Goal: Task Accomplishment & Management: Manage account settings

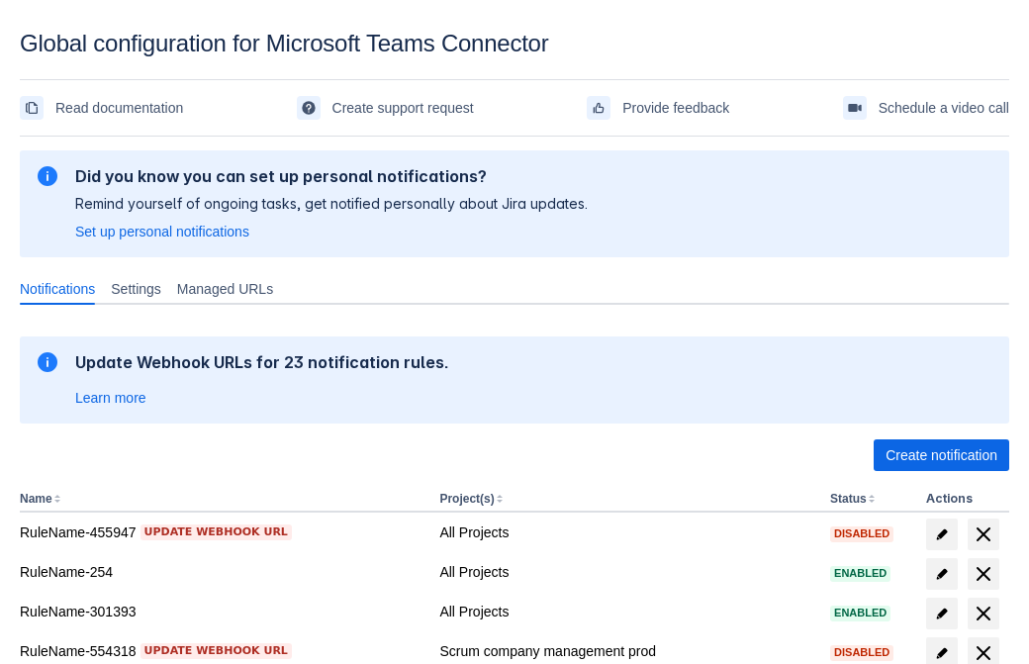
click at [941, 455] on span "Create notification" at bounding box center [942, 455] width 112 height 32
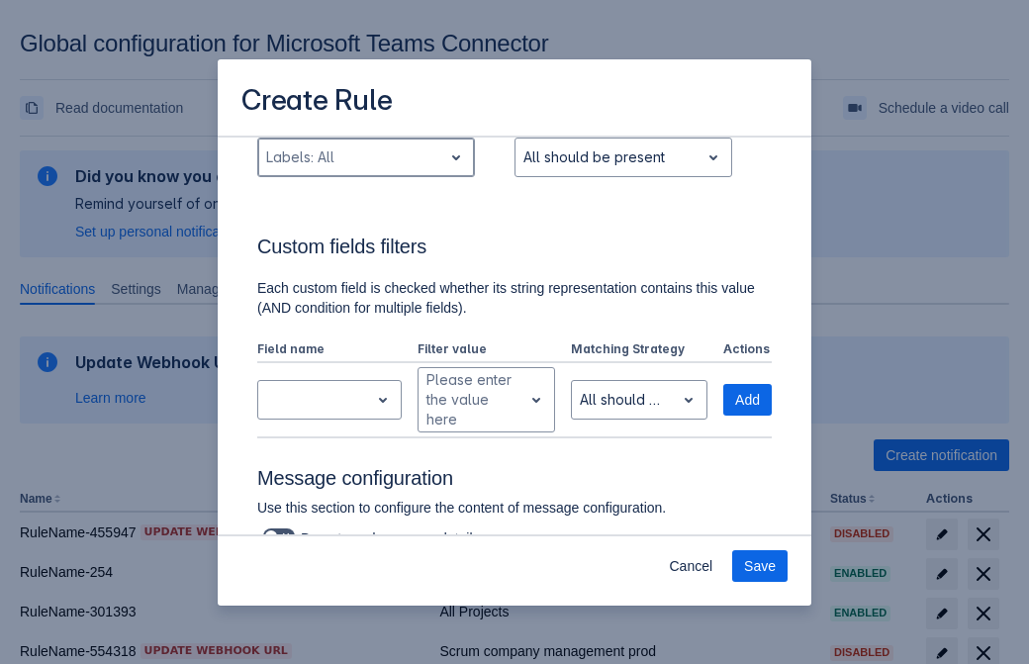
click at [365, 169] on div "Scrollable content" at bounding box center [350, 157] width 168 height 24
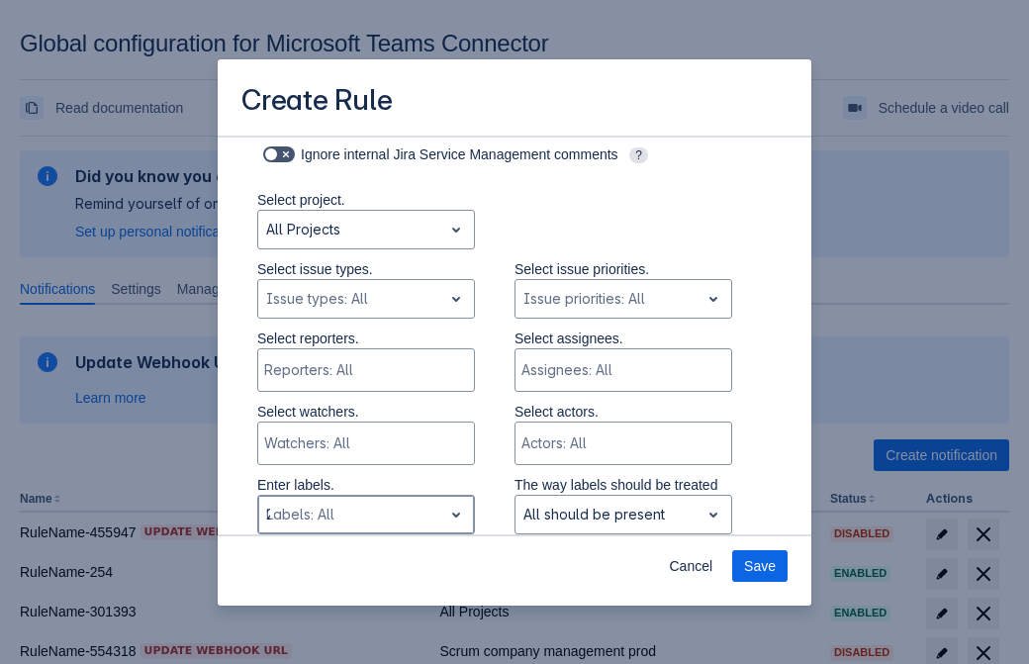
type input "278881_label"
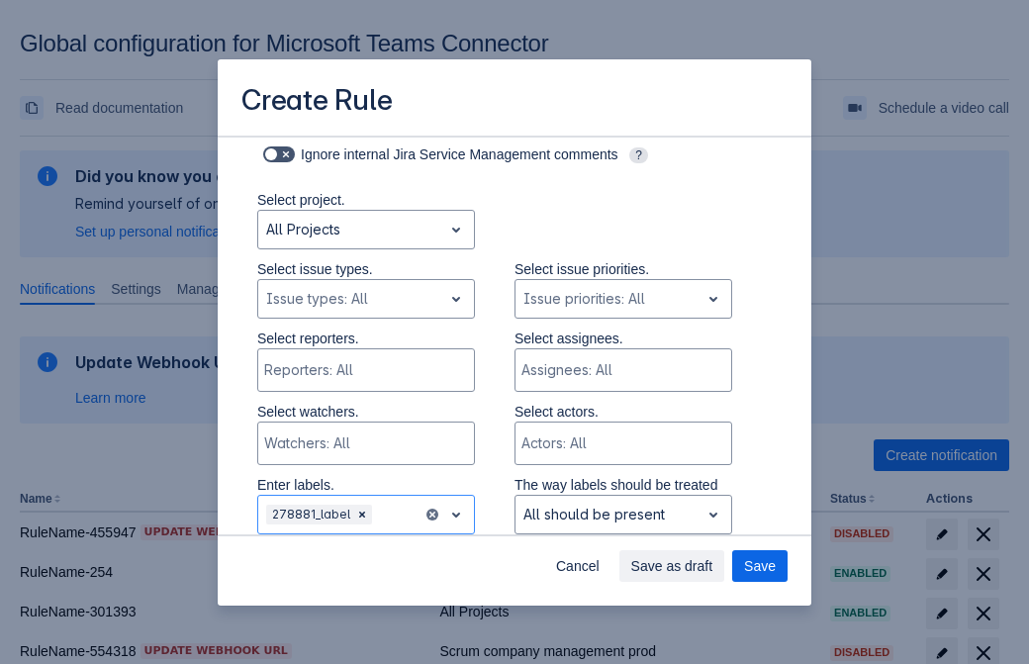
scroll to position [1296, 0]
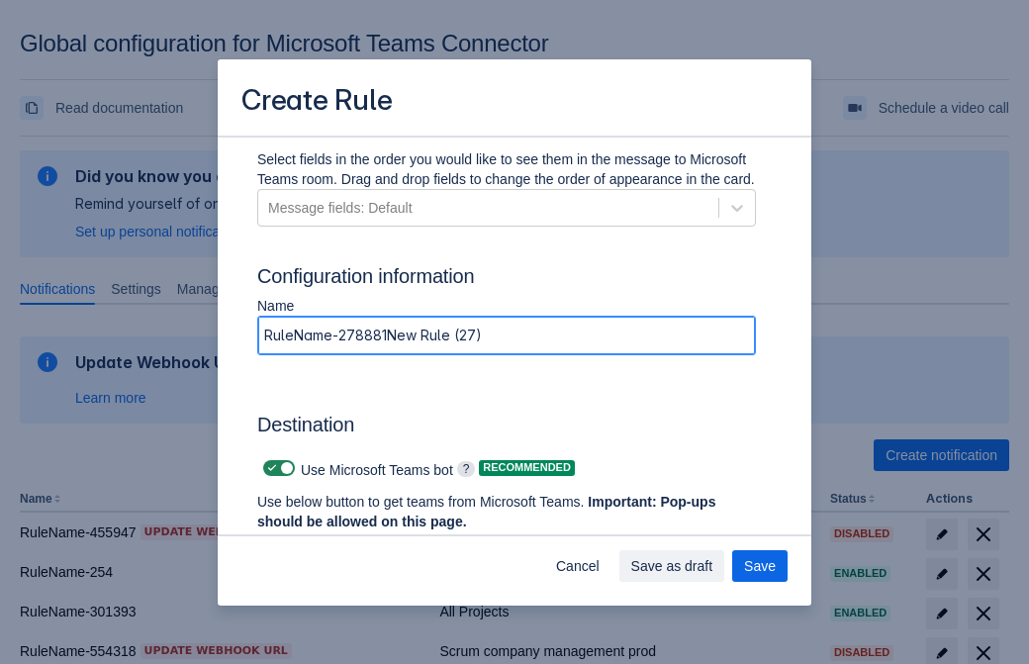
type input "RuleName-278881New Rule (27)"
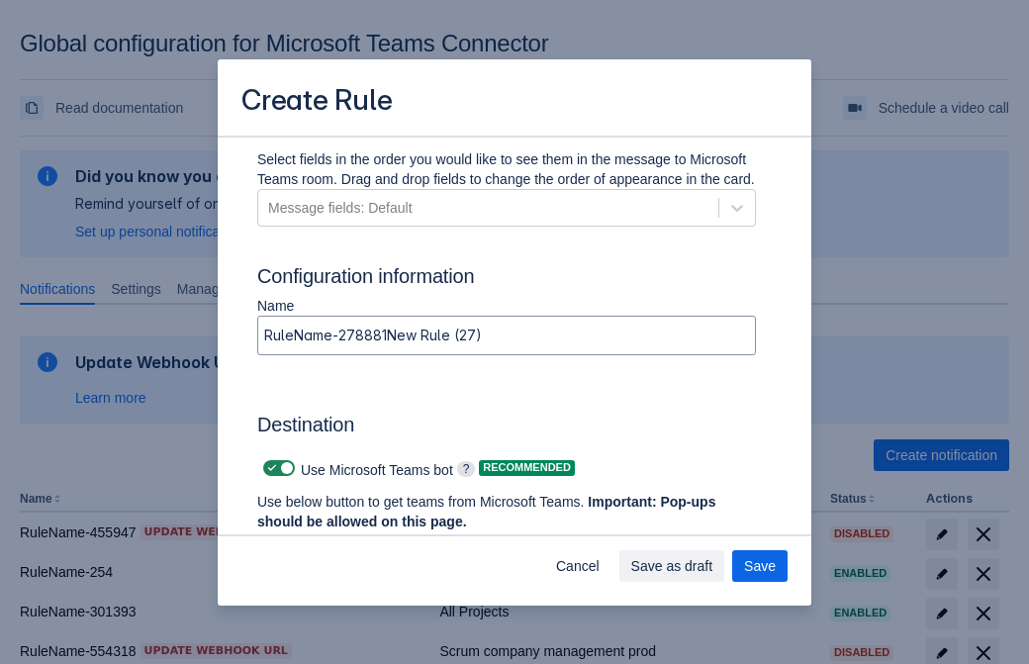
click at [269, 468] on span "Scrollable content" at bounding box center [272, 468] width 16 height 16
click at [269, 468] on input "Scrollable content" at bounding box center [269, 468] width 13 height 13
checkbox input "false"
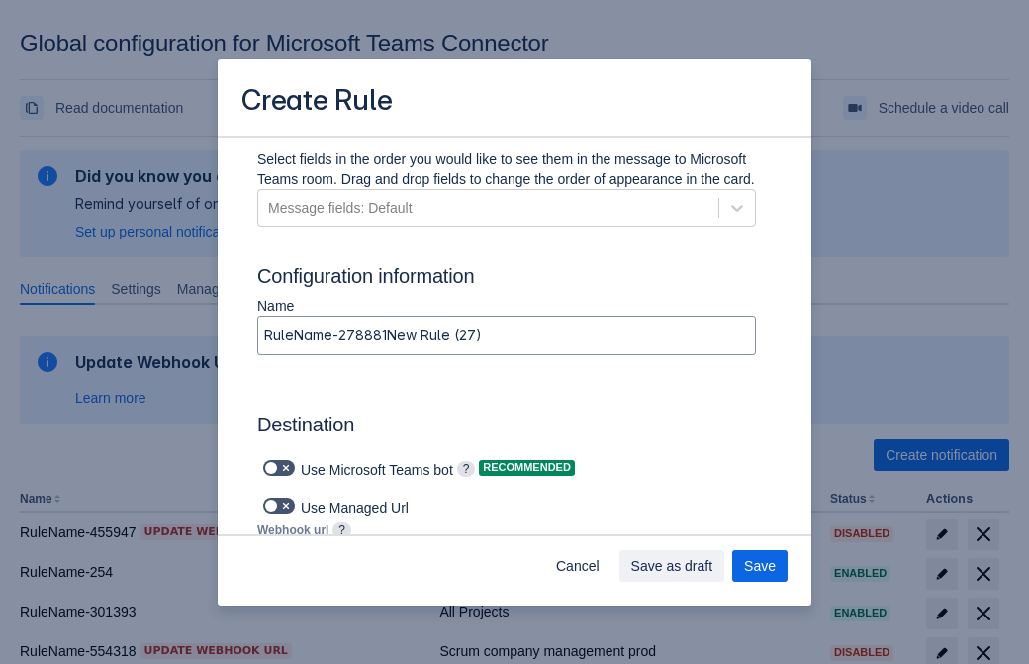
type input "https://prod-74.westus.logic.azure.com:443/workflows/f11e74d8c9ca438c8769757d73…"
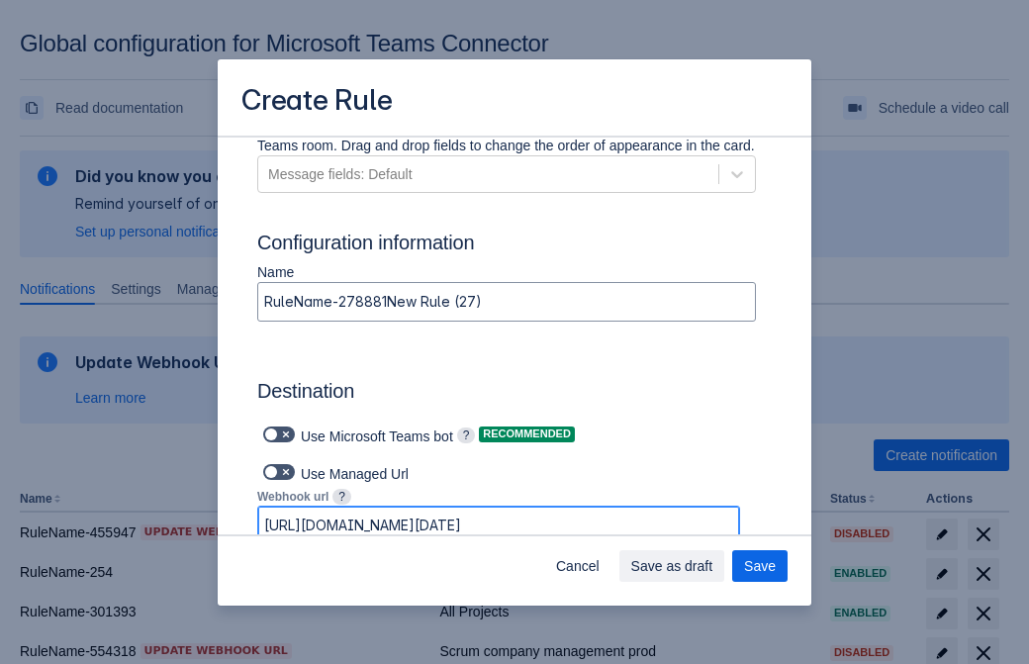
click at [713, 566] on span "Save as draft" at bounding box center [672, 566] width 82 height 32
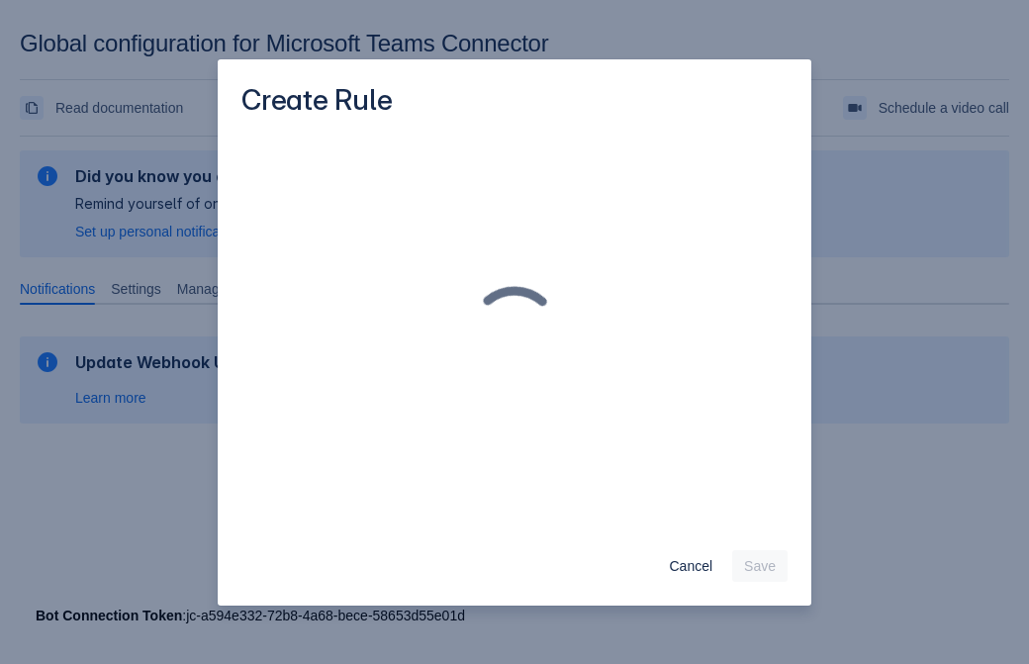
scroll to position [0, 0]
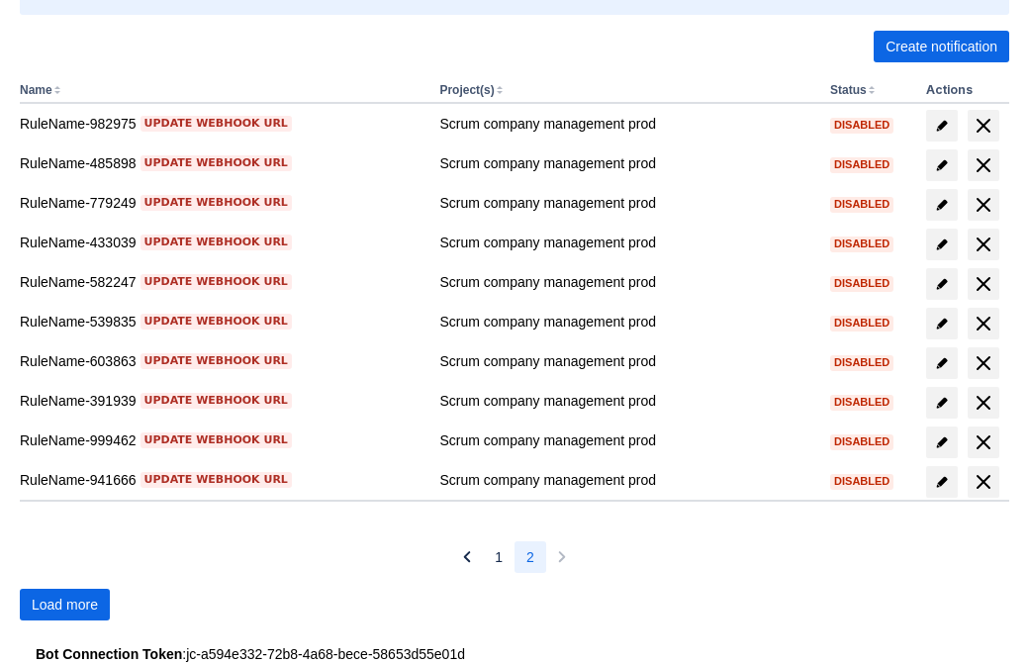
click at [64, 605] on span "Load more" at bounding box center [65, 605] width 66 height 32
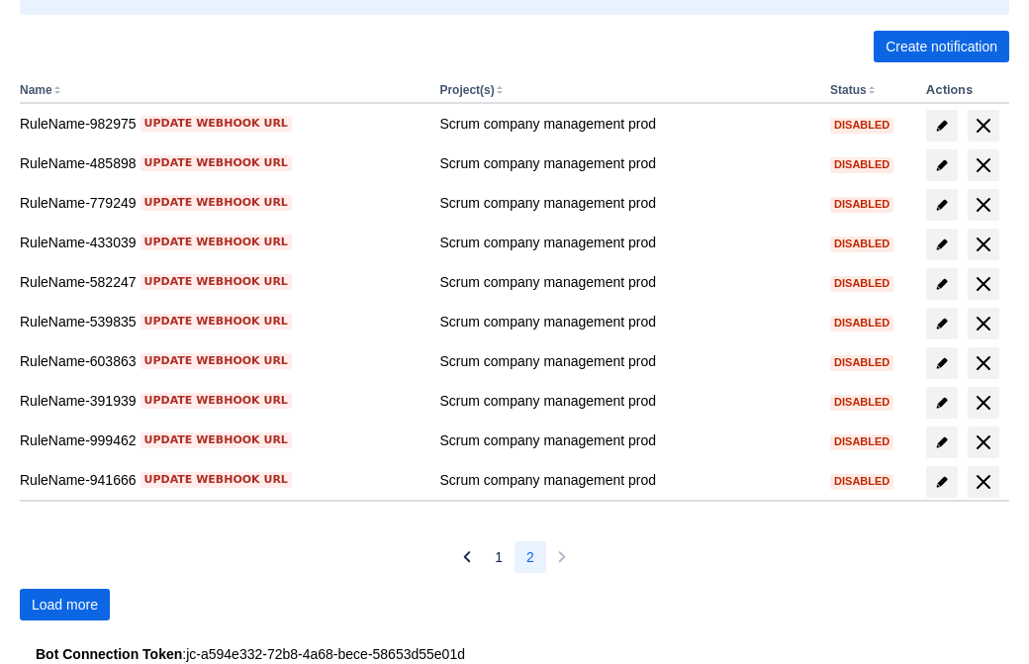
click at [64, 605] on span "Load more" at bounding box center [65, 605] width 66 height 32
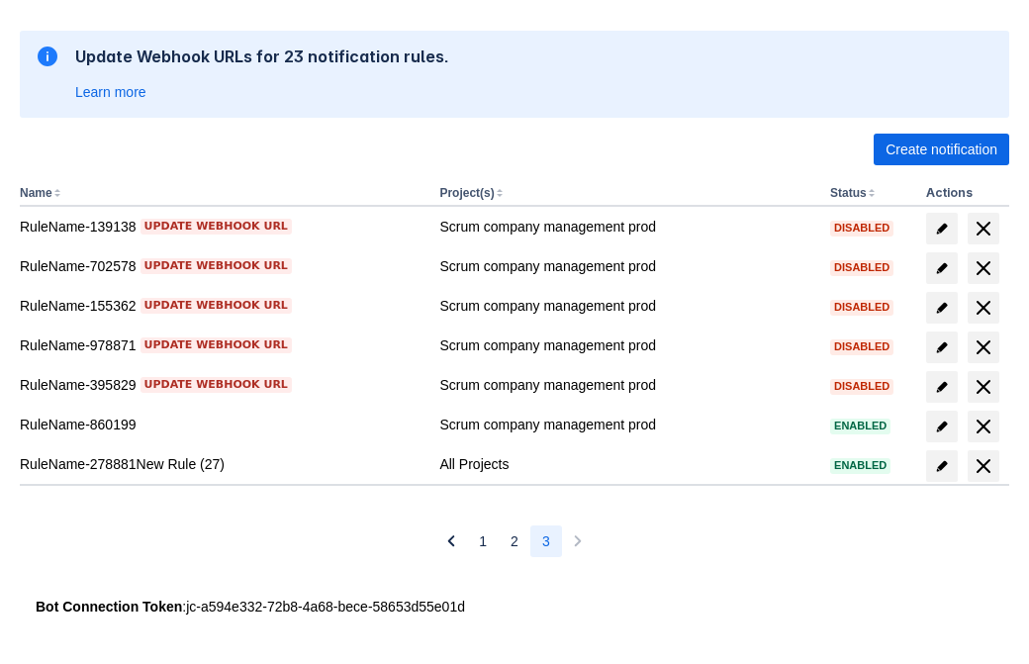
click at [983, 466] on span "delete" at bounding box center [984, 466] width 24 height 24
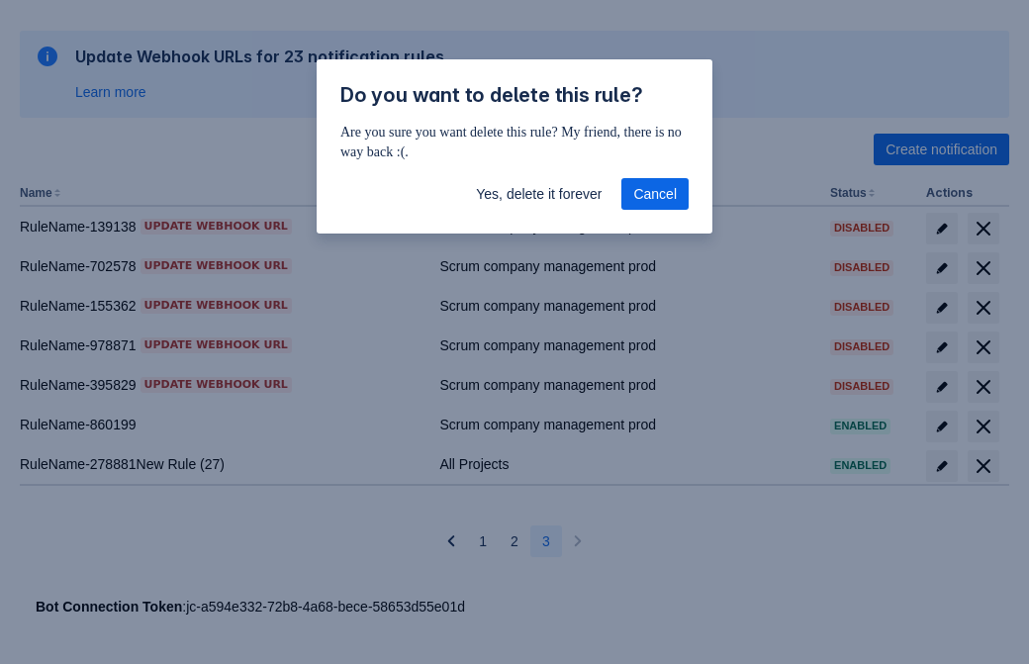
click at [538, 194] on span "Yes, delete it forever" at bounding box center [539, 194] width 126 height 32
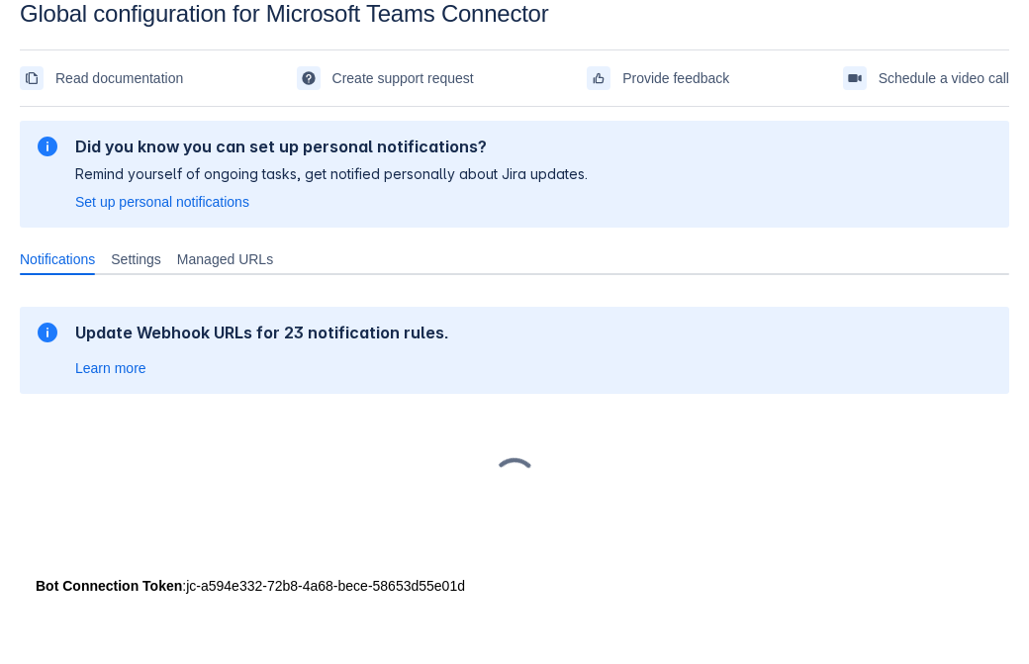
scroll to position [30, 0]
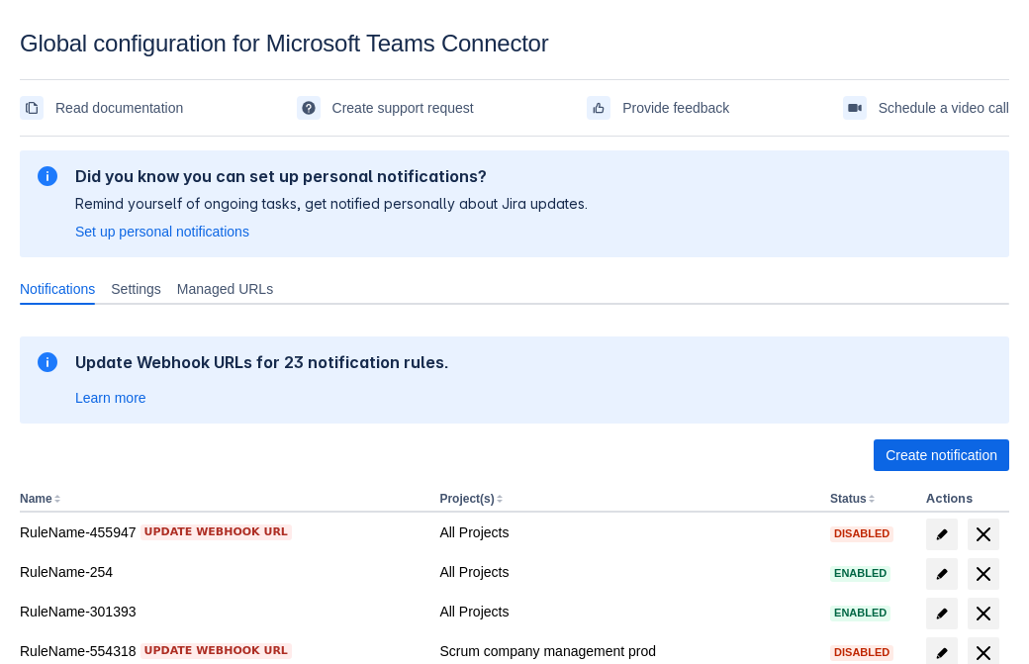
click at [941, 455] on span "Create notification" at bounding box center [942, 455] width 112 height 32
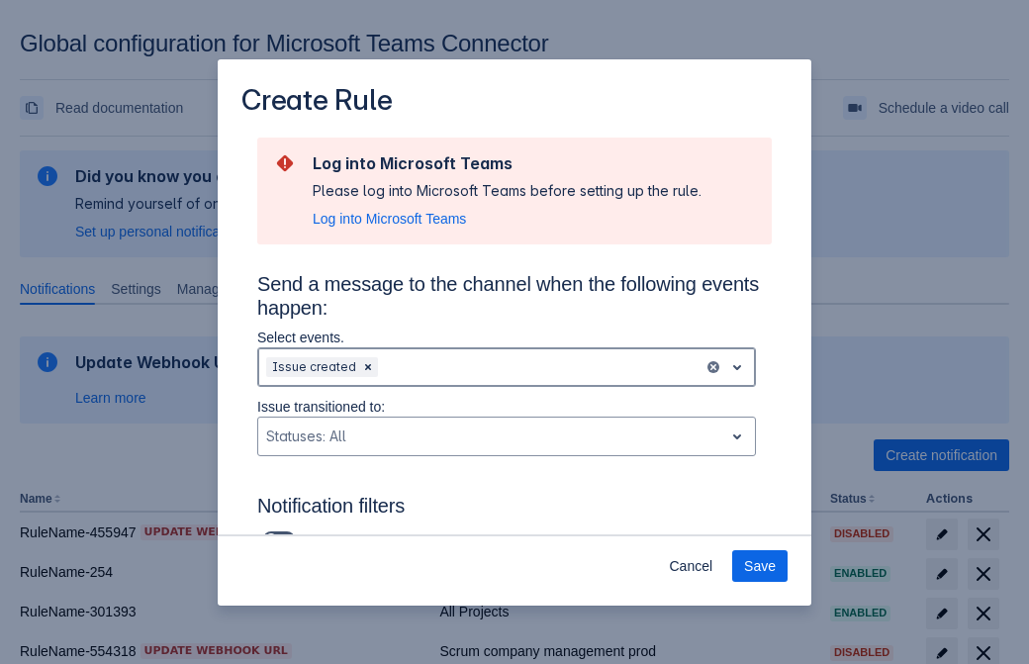
click at [507, 367] on div "Scrollable content" at bounding box center [539, 367] width 314 height 24
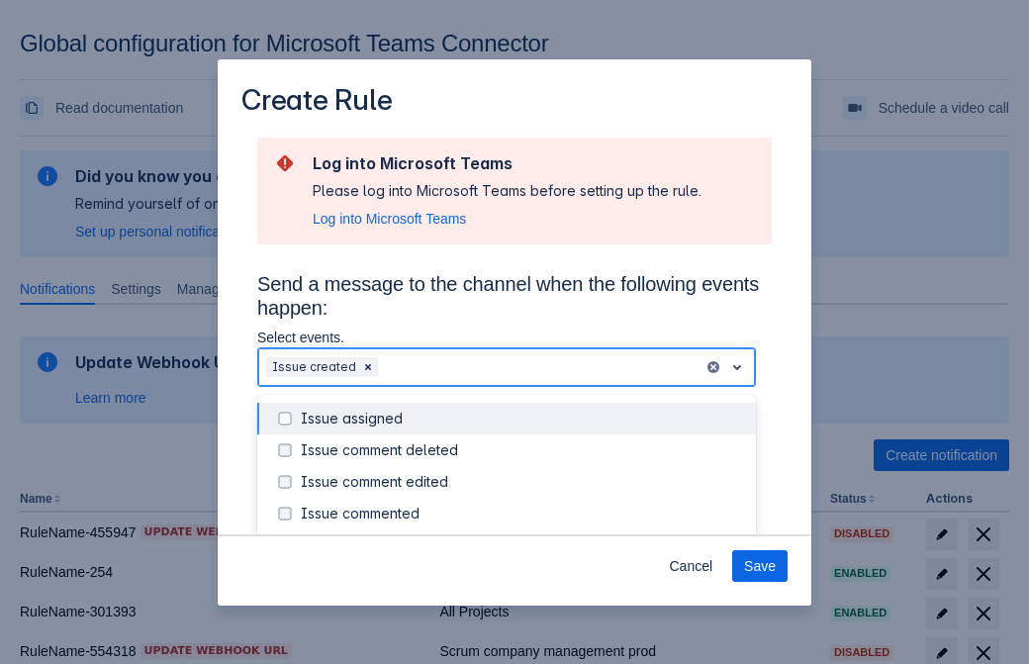
click at [522, 535] on div "Issue created" at bounding box center [522, 545] width 443 height 20
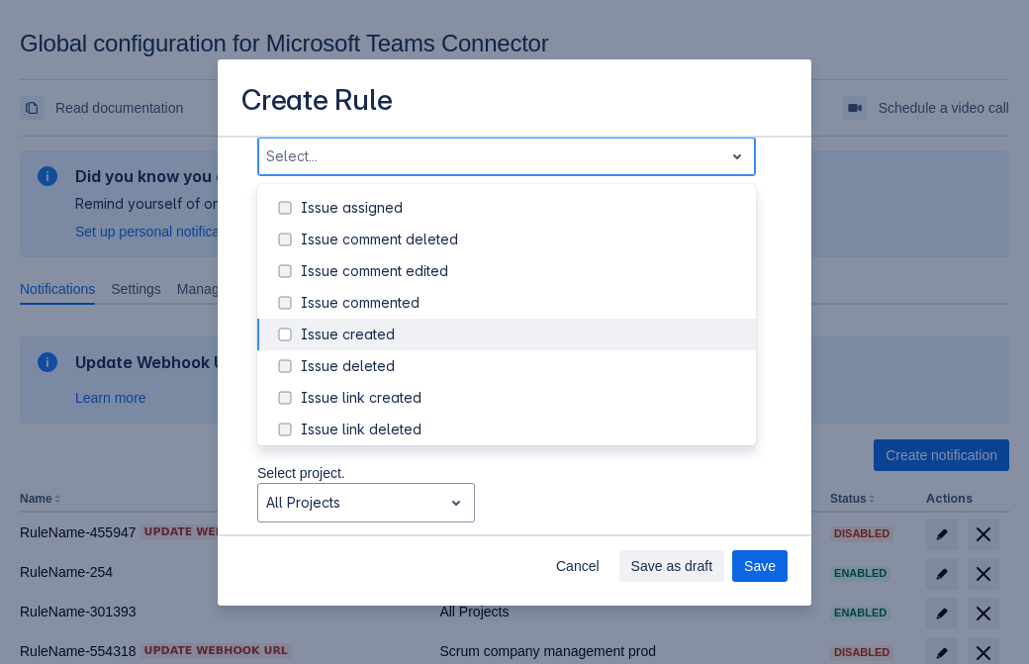
click at [522, 515] on div "Issue updated" at bounding box center [522, 525] width 443 height 20
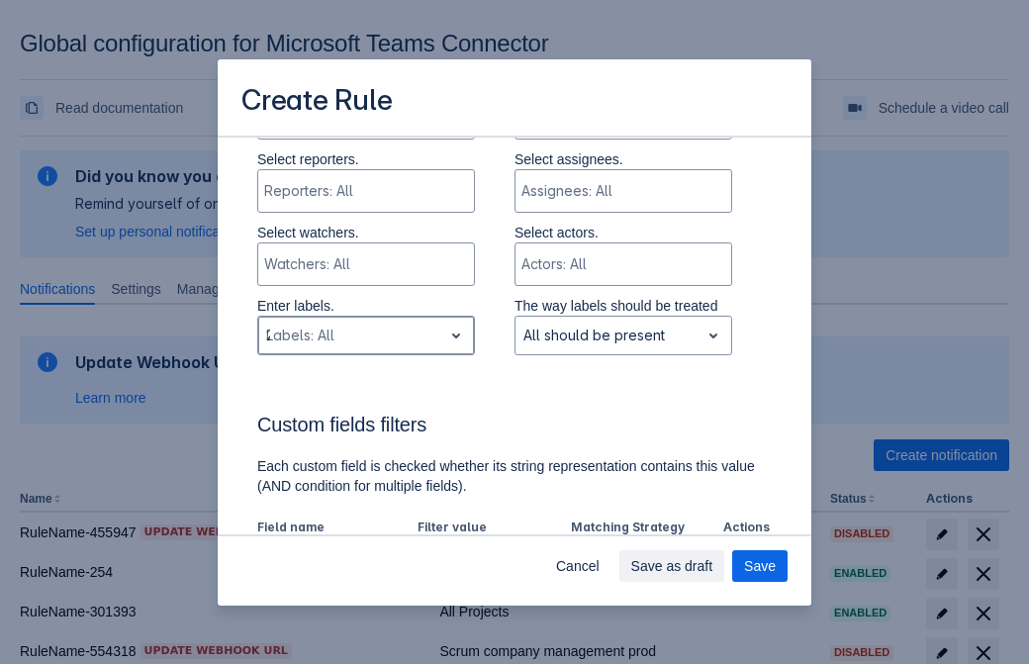
type input "289402_label"
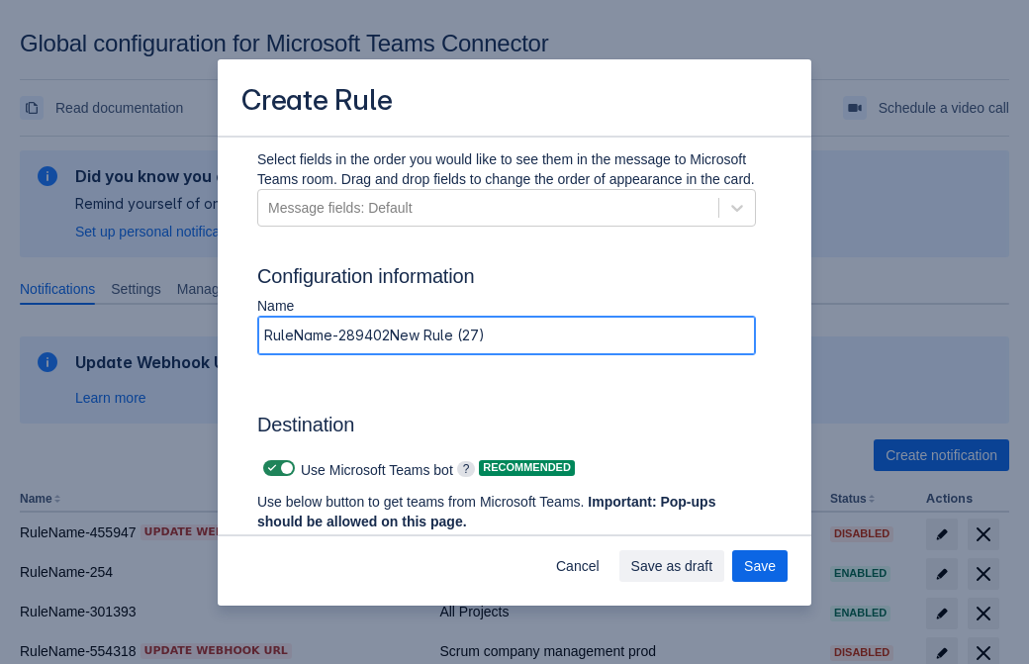
type input "RuleName-289402New Rule (27)"
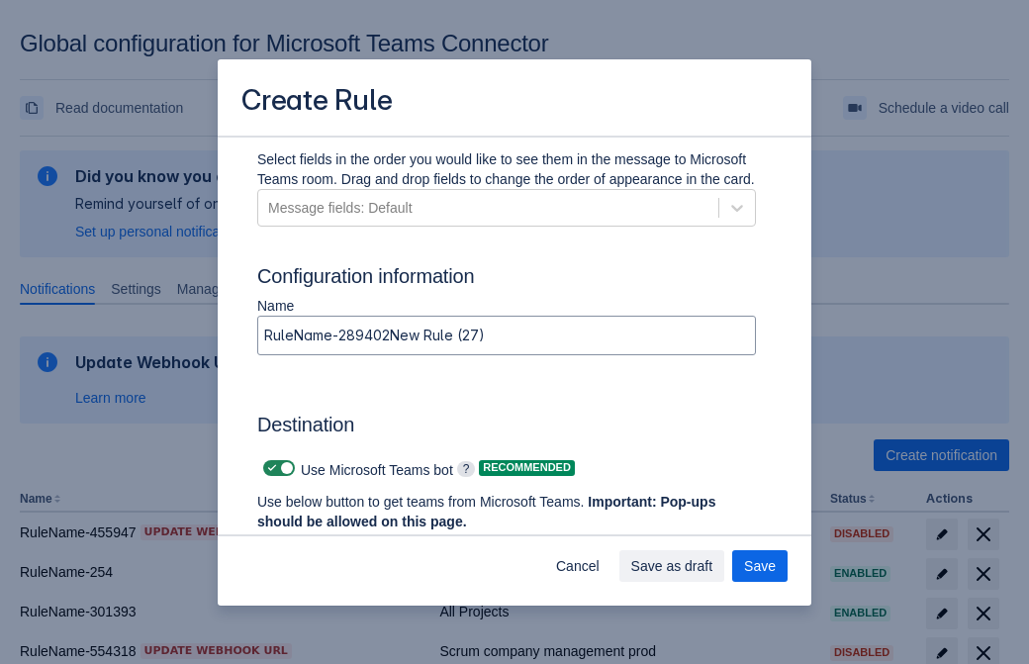
click at [269, 468] on span "Scrollable content" at bounding box center [272, 468] width 16 height 16
click at [269, 468] on input "Scrollable content" at bounding box center [269, 468] width 13 height 13
checkbox input "false"
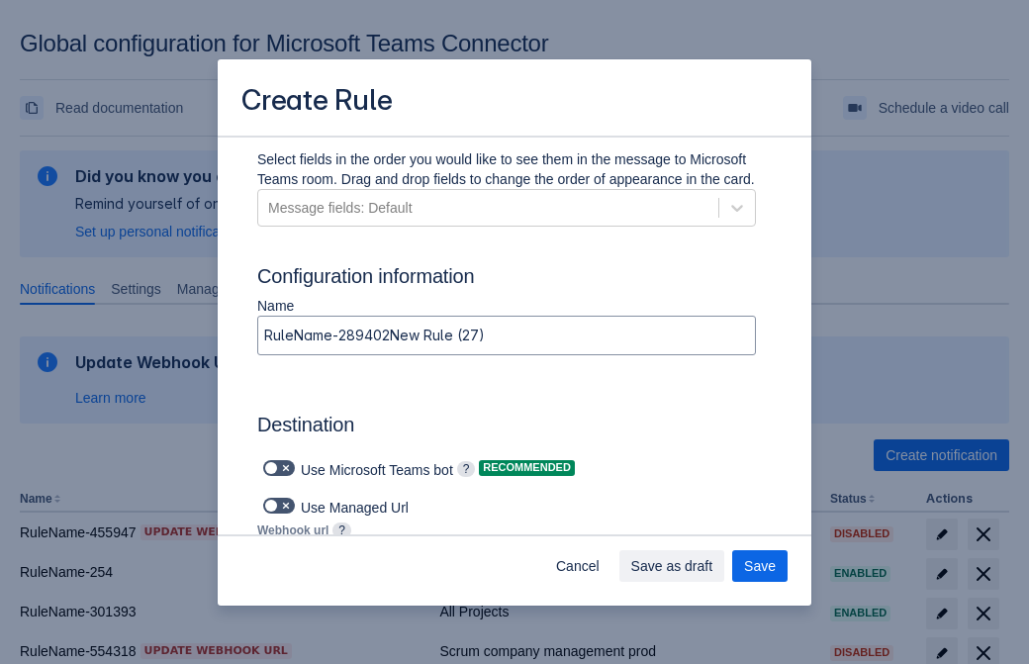
type input "https://prod-34.westus.logic.azure.com:443/workflows/b225ecea21af403f967199aab2…"
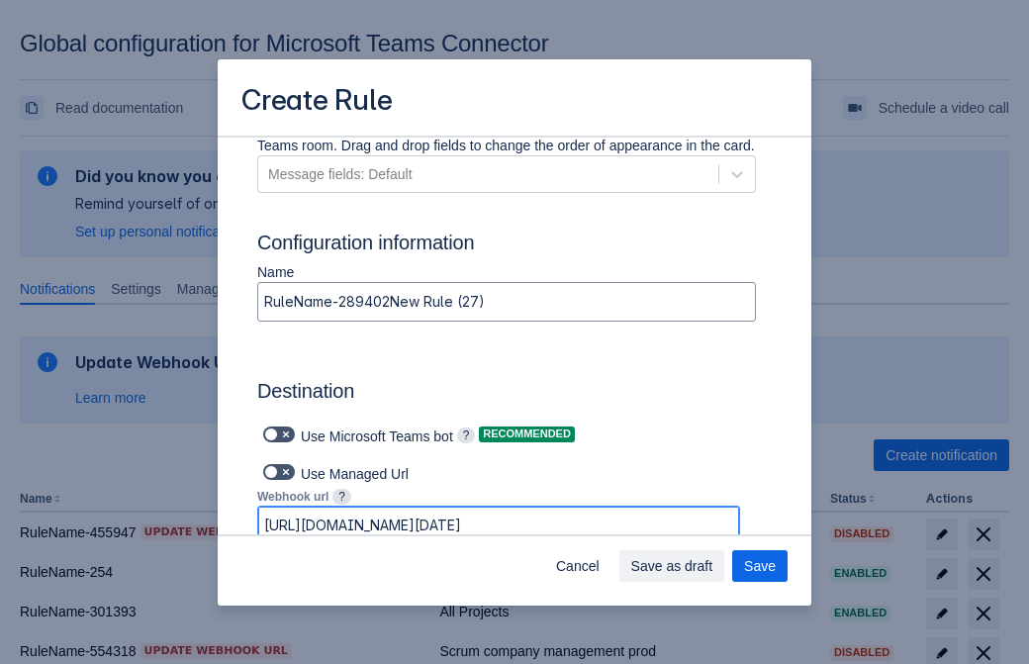
click at [713, 566] on span "Save as draft" at bounding box center [672, 566] width 82 height 32
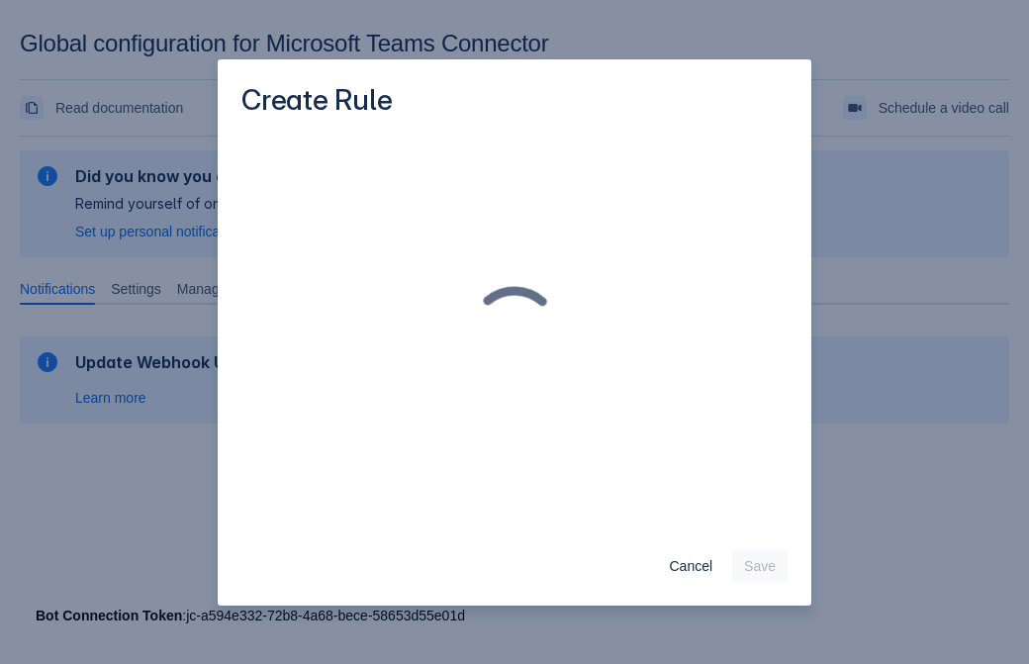
scroll to position [0, 0]
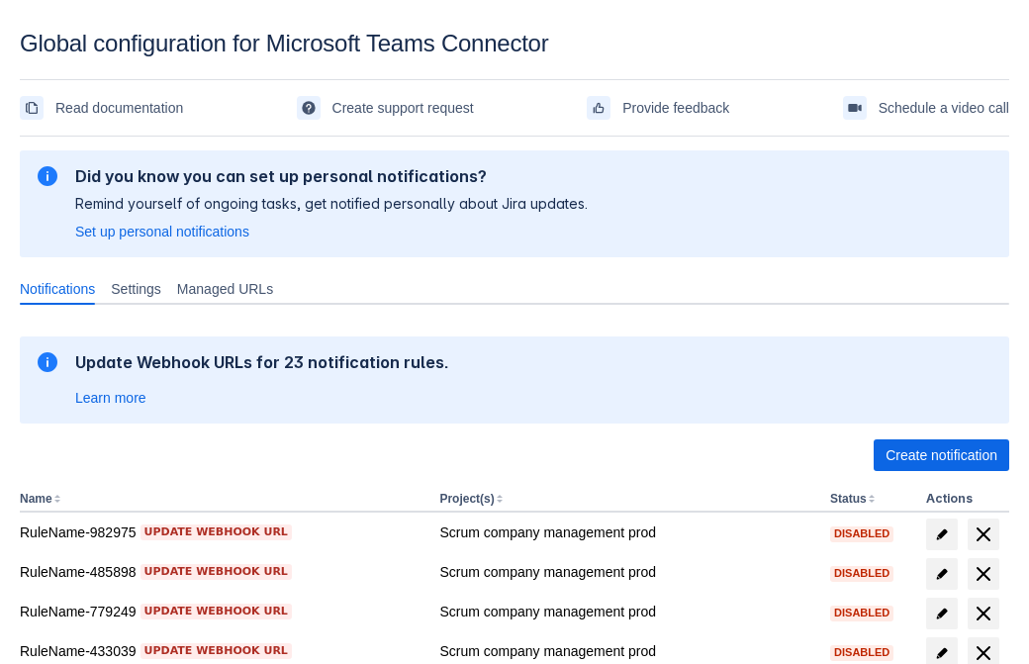
scroll to position [409, 0]
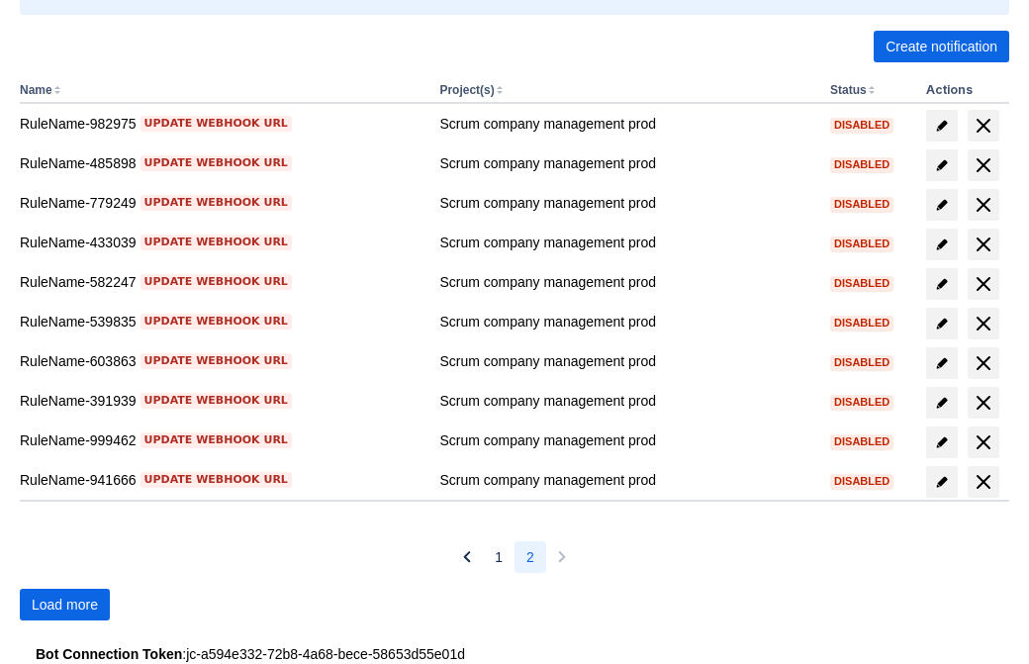
click at [64, 605] on span "Load more" at bounding box center [65, 605] width 66 height 32
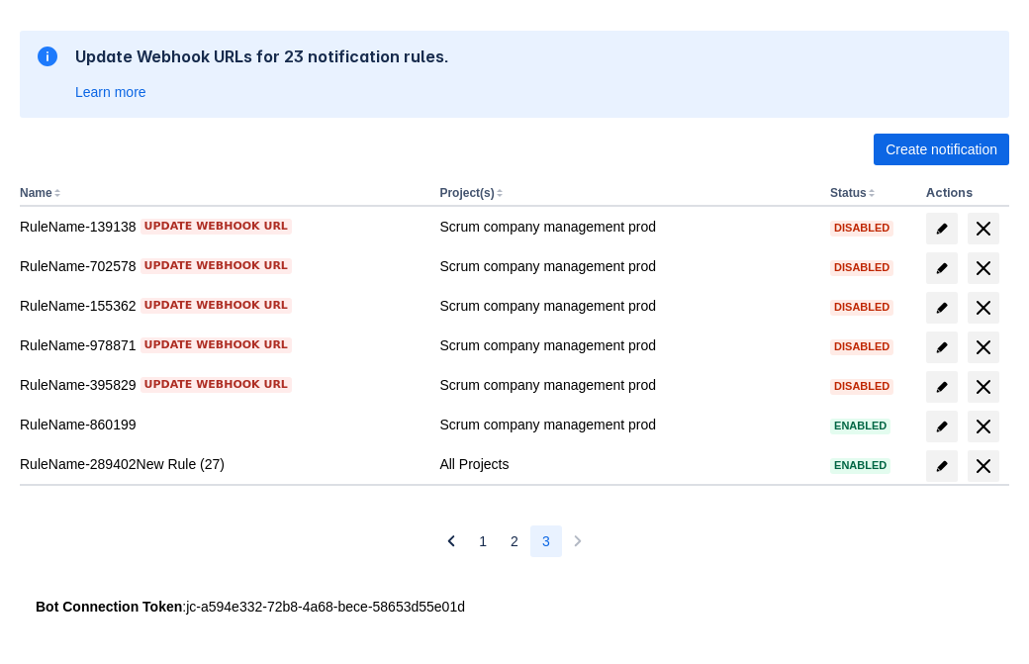
scroll to position [306, 0]
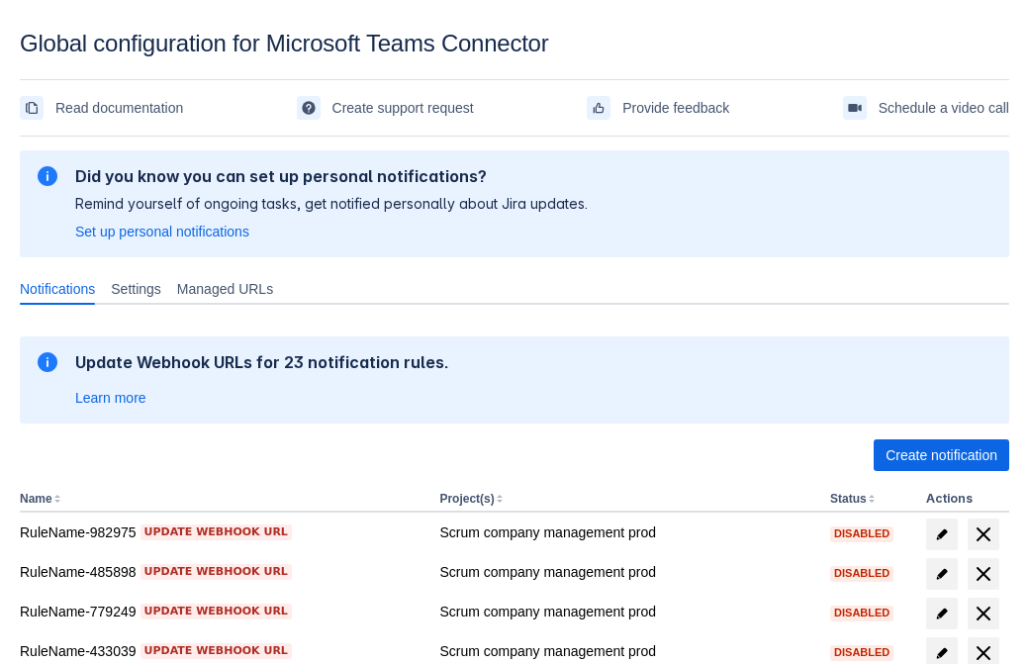
scroll to position [409, 0]
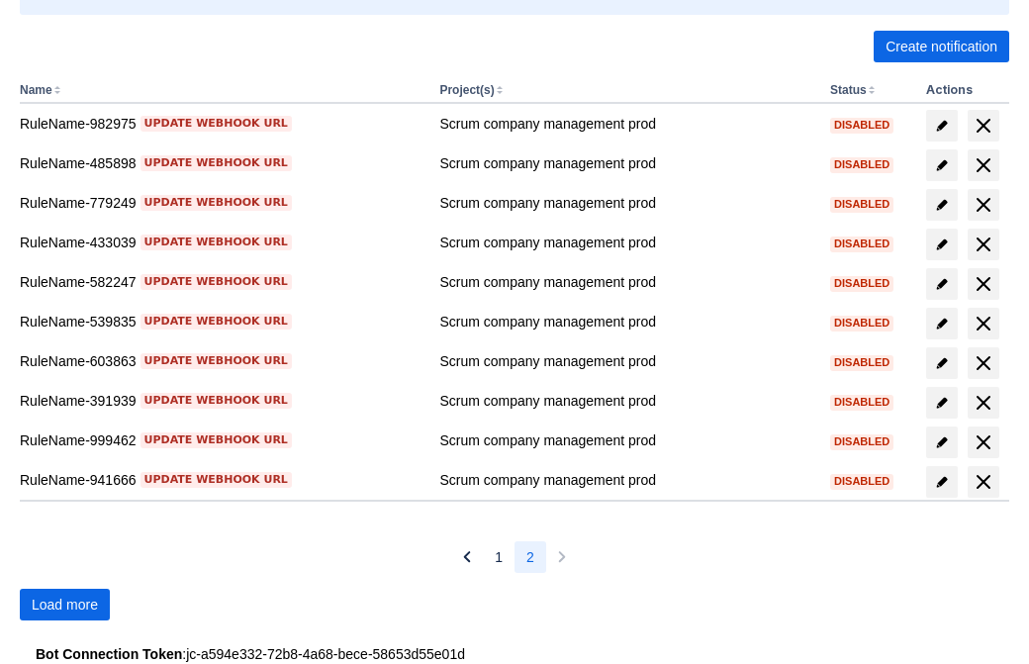
click at [64, 605] on span "Load more" at bounding box center [65, 605] width 66 height 32
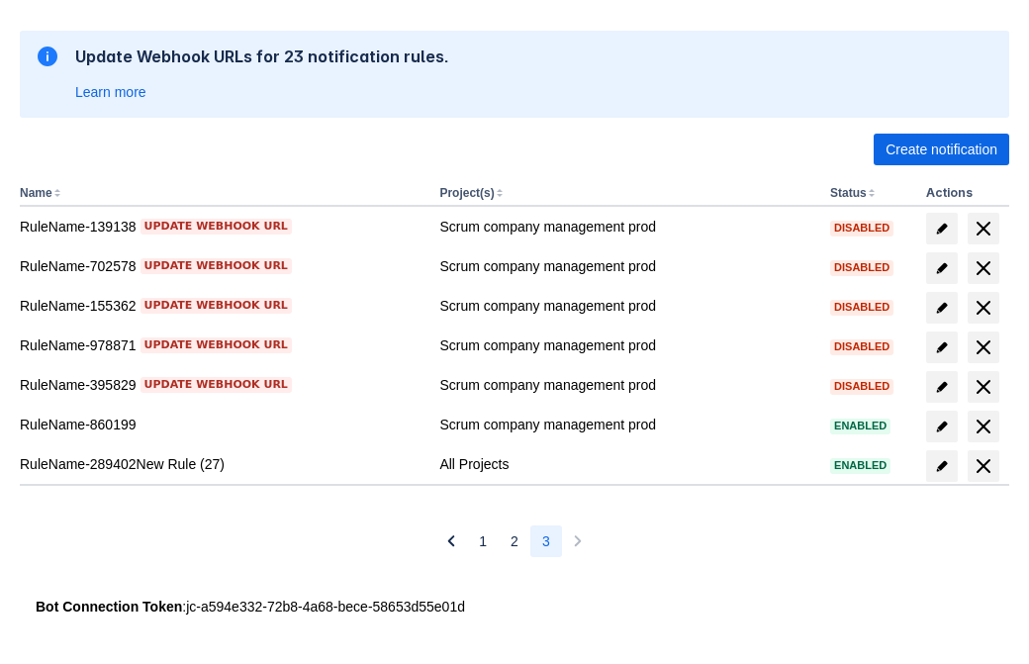
click at [983, 466] on span "delete" at bounding box center [984, 466] width 24 height 24
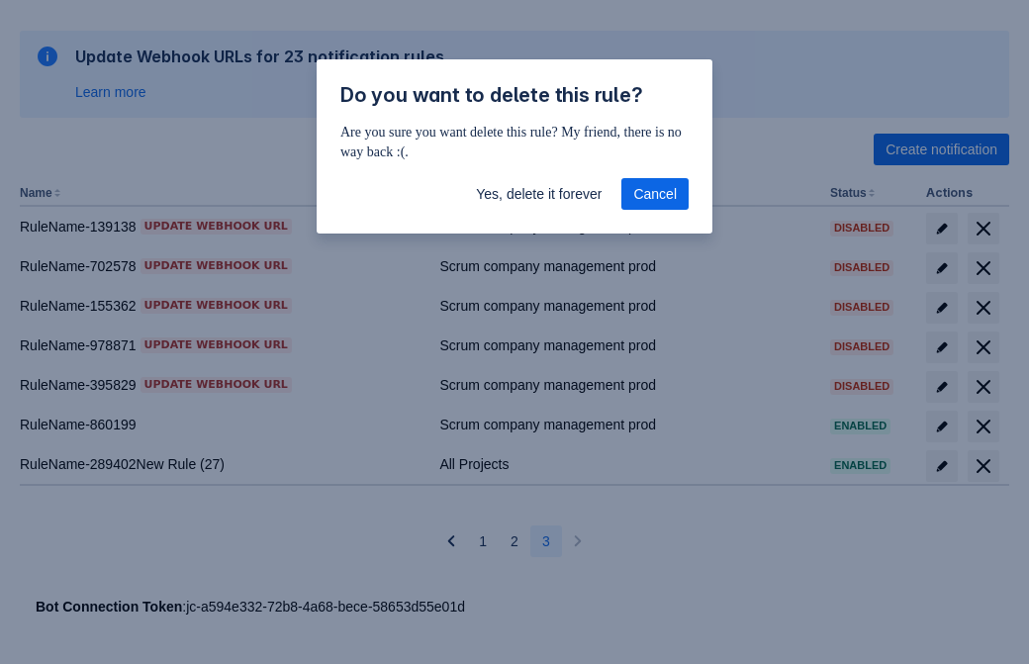
click at [538, 194] on span "Yes, delete it forever" at bounding box center [539, 194] width 126 height 32
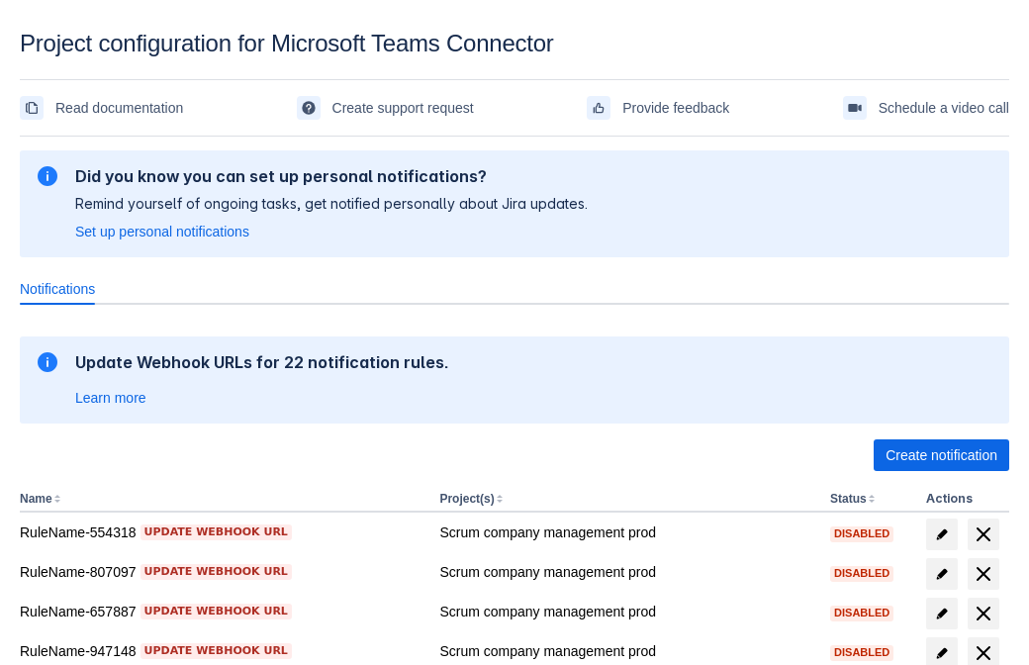
click at [941, 455] on span "Create notification" at bounding box center [942, 455] width 112 height 32
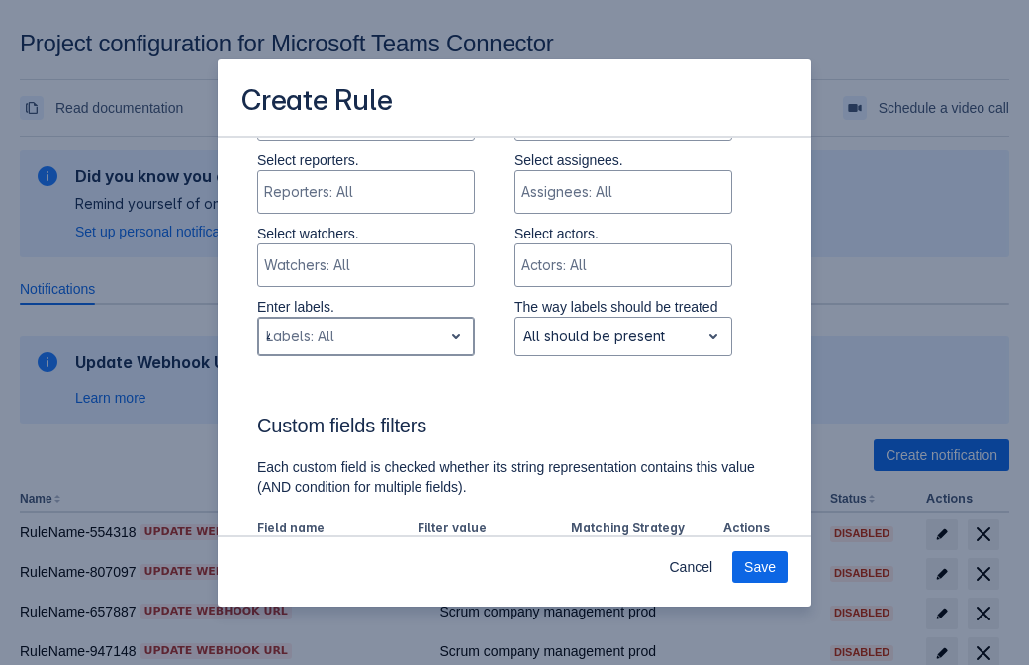
type input "49795_label"
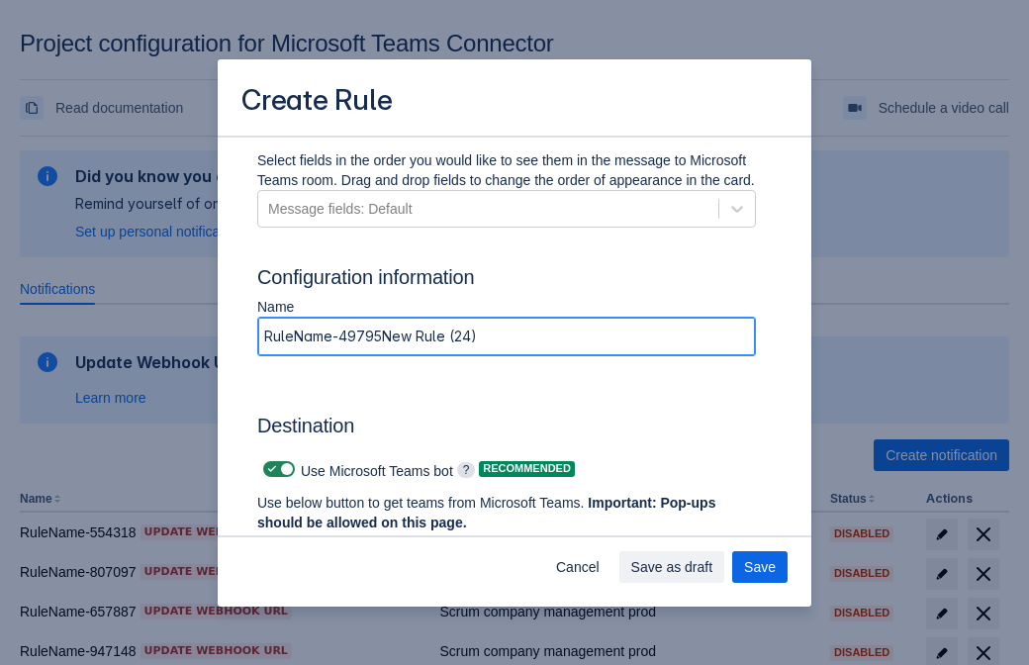
type input "RuleName-49795New Rule (24)"
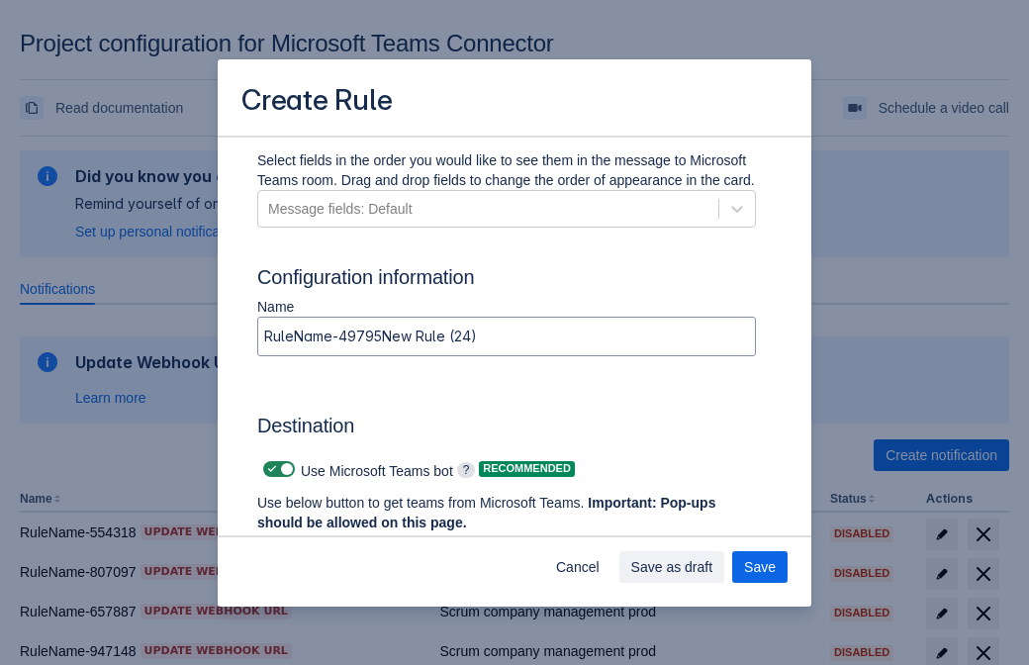
click at [269, 469] on span at bounding box center [272, 469] width 16 height 16
click at [269, 469] on input "checkbox" at bounding box center [269, 469] width 13 height 13
checkbox input "false"
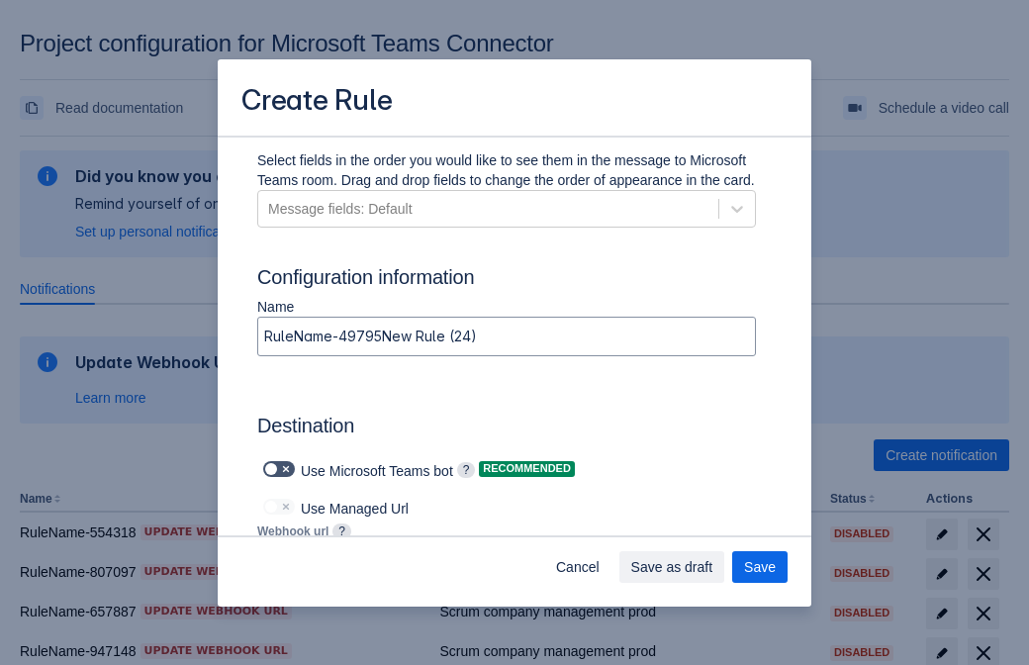
type input "https://prod-66.westus.logic.azure.com:443/workflows/8c648f5704ae4c43ad0e610244…"
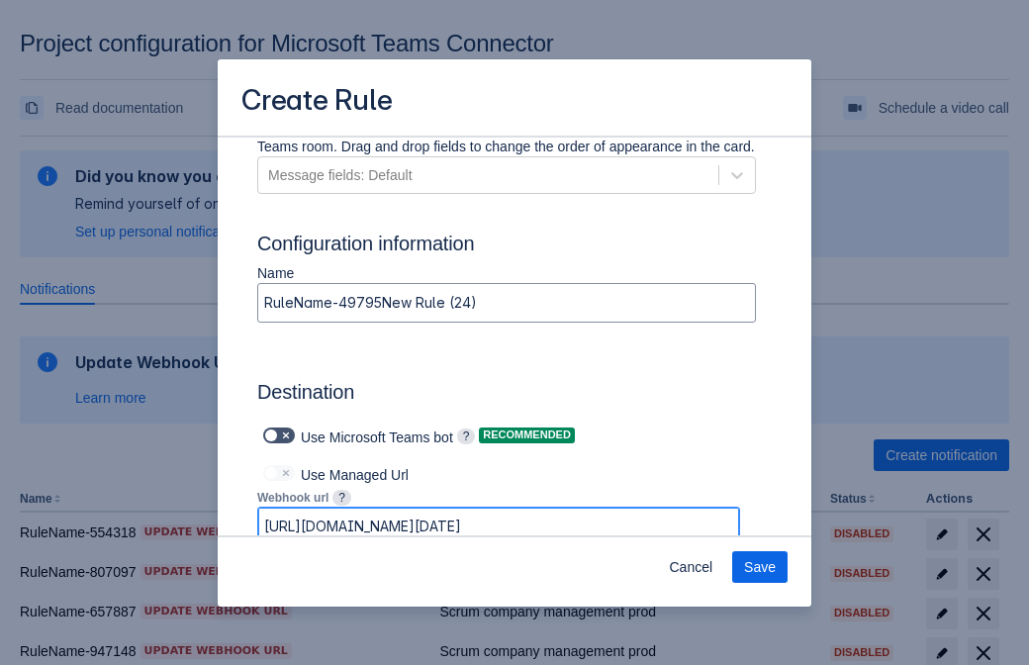
click at [760, 567] on span "Save" at bounding box center [760, 567] width 32 height 32
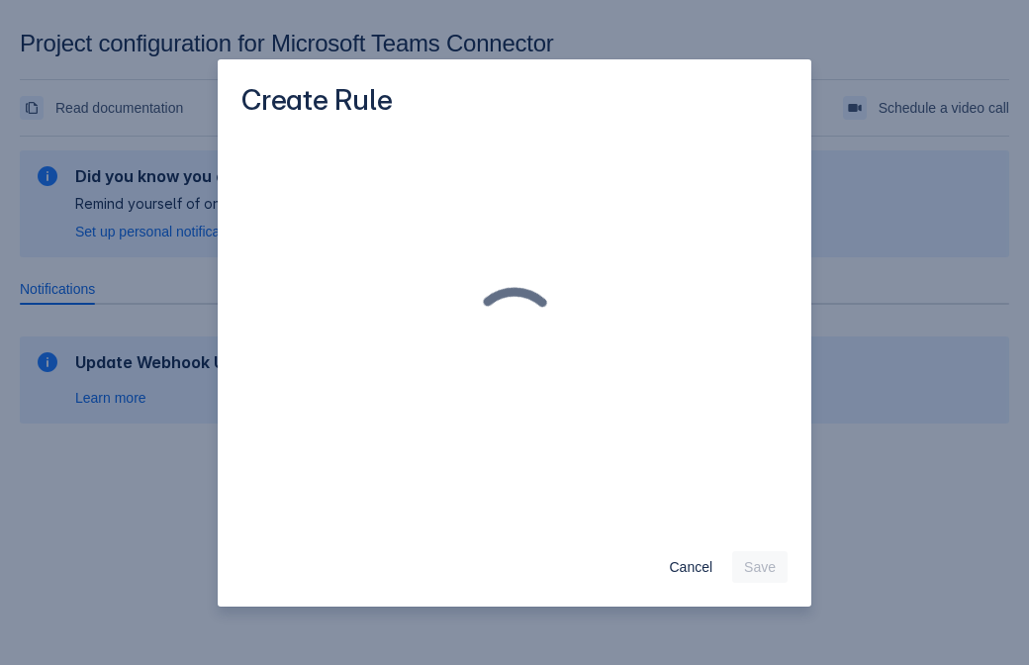
scroll to position [0, 0]
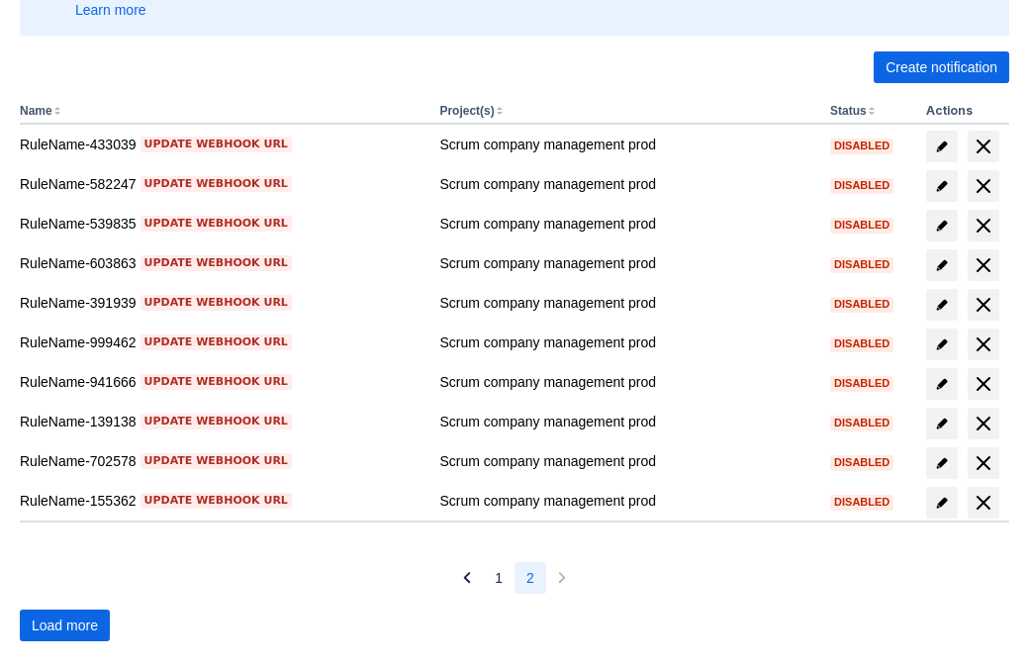
click at [64, 625] on span "Load more" at bounding box center [65, 625] width 66 height 32
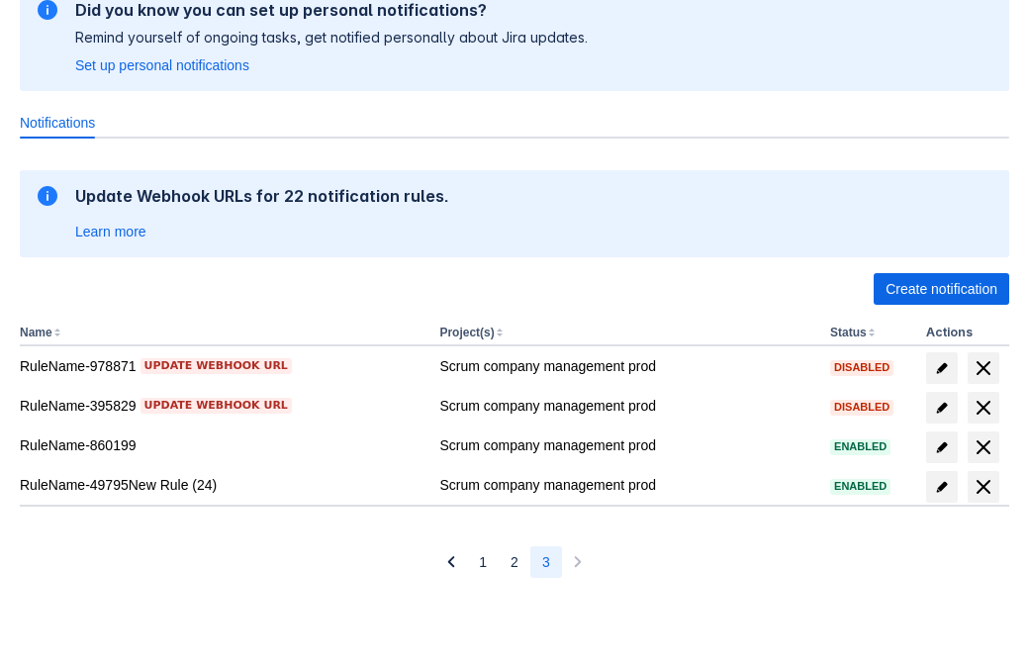
scroll to position [166, 0]
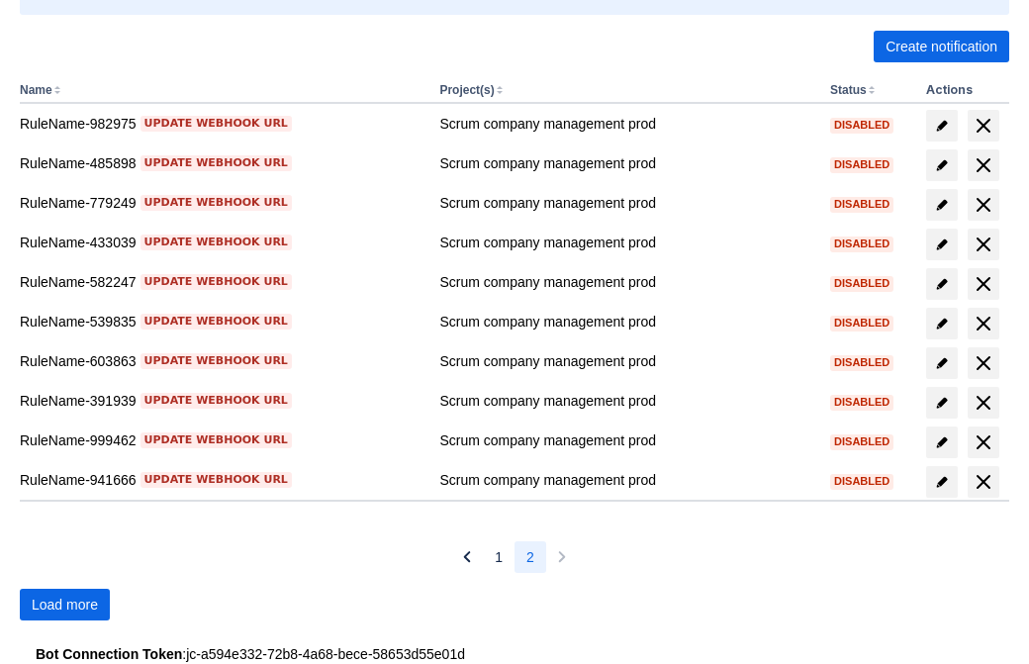
click at [64, 605] on span "Load more" at bounding box center [65, 605] width 66 height 32
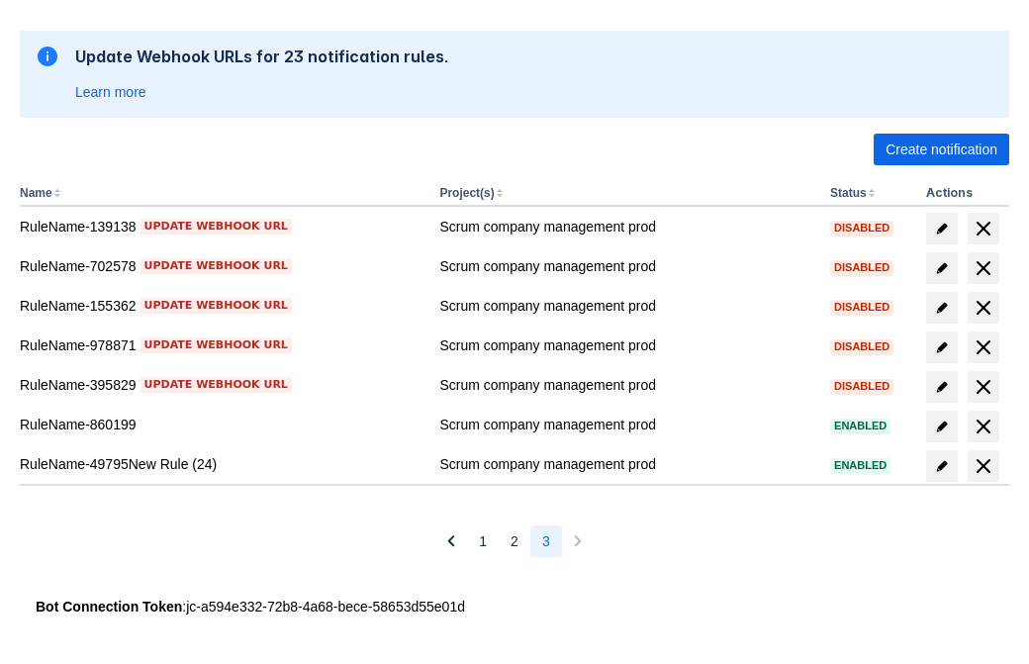
scroll to position [306, 0]
click at [983, 466] on span "delete" at bounding box center [984, 466] width 24 height 24
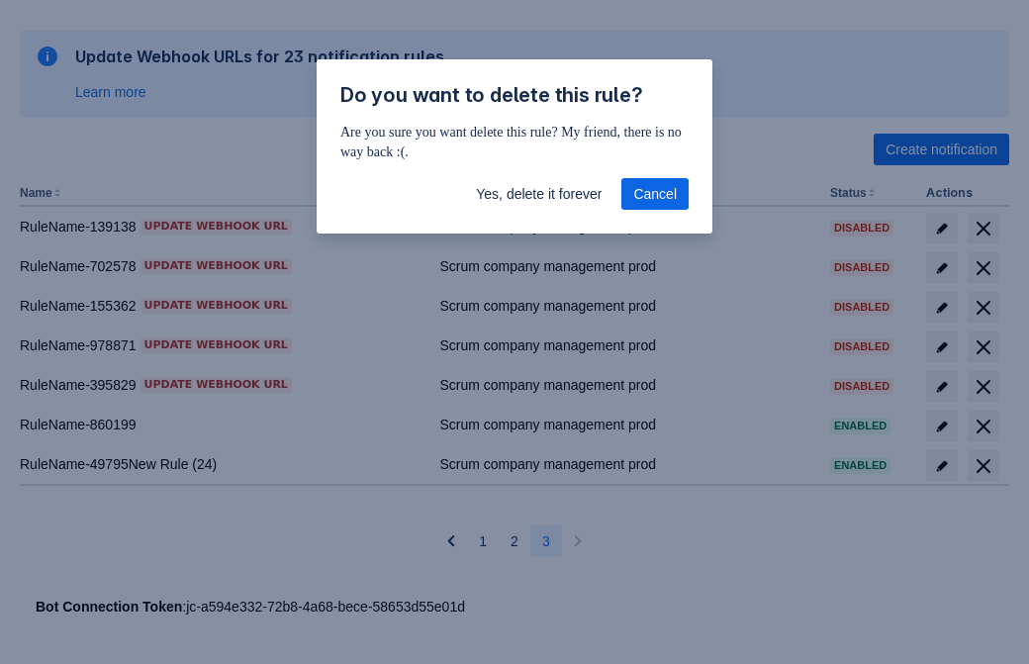
click at [538, 194] on span "Yes, delete it forever" at bounding box center [539, 194] width 126 height 32
